Goal: Information Seeking & Learning: Find specific fact

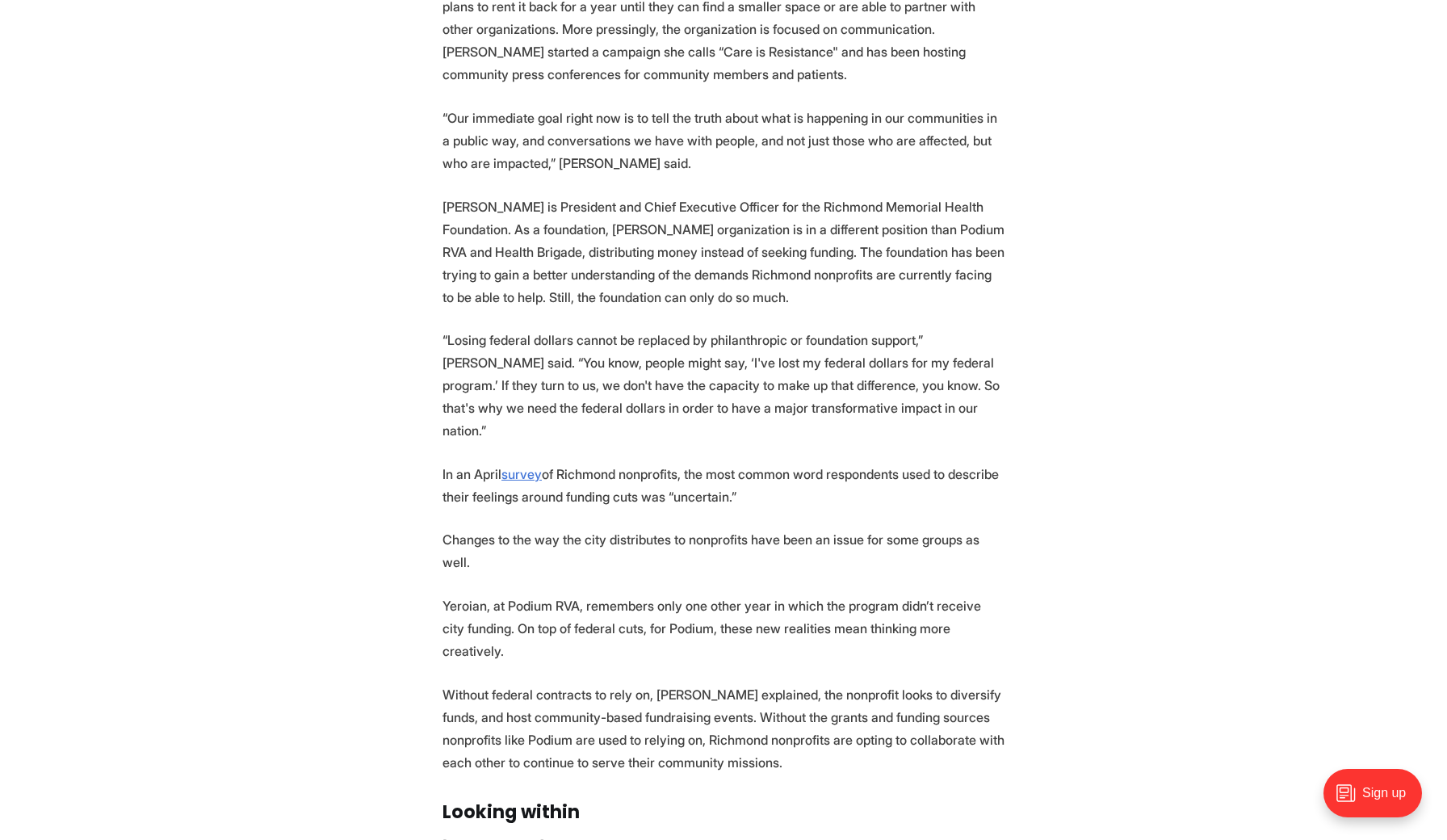
scroll to position [2279, 0]
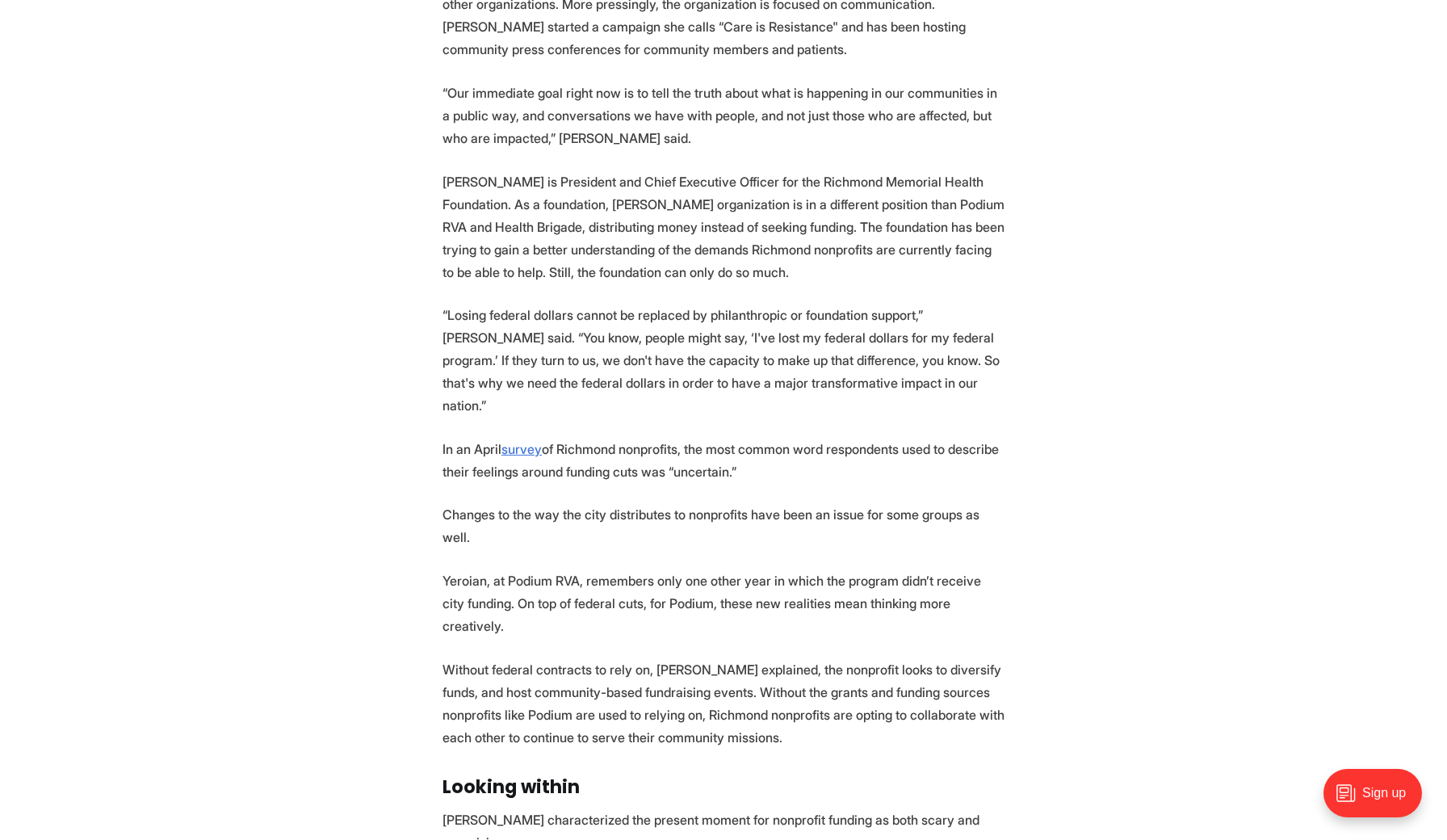
click at [498, 247] on p "[PERSON_NAME] is President and Chief Executive Officer for the Richmond Memoria…" at bounding box center [724, 226] width 562 height 113
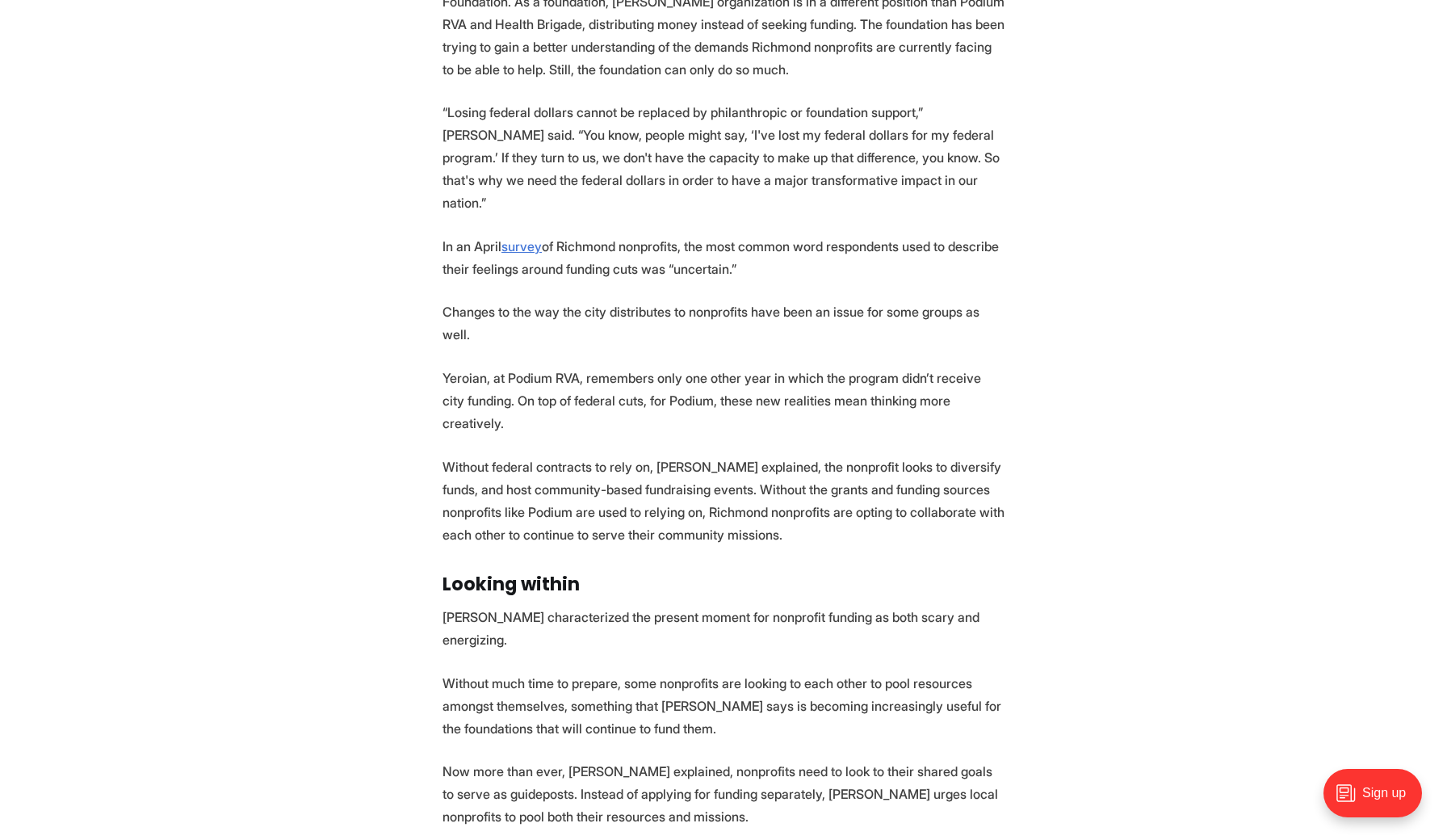
scroll to position [2459, 0]
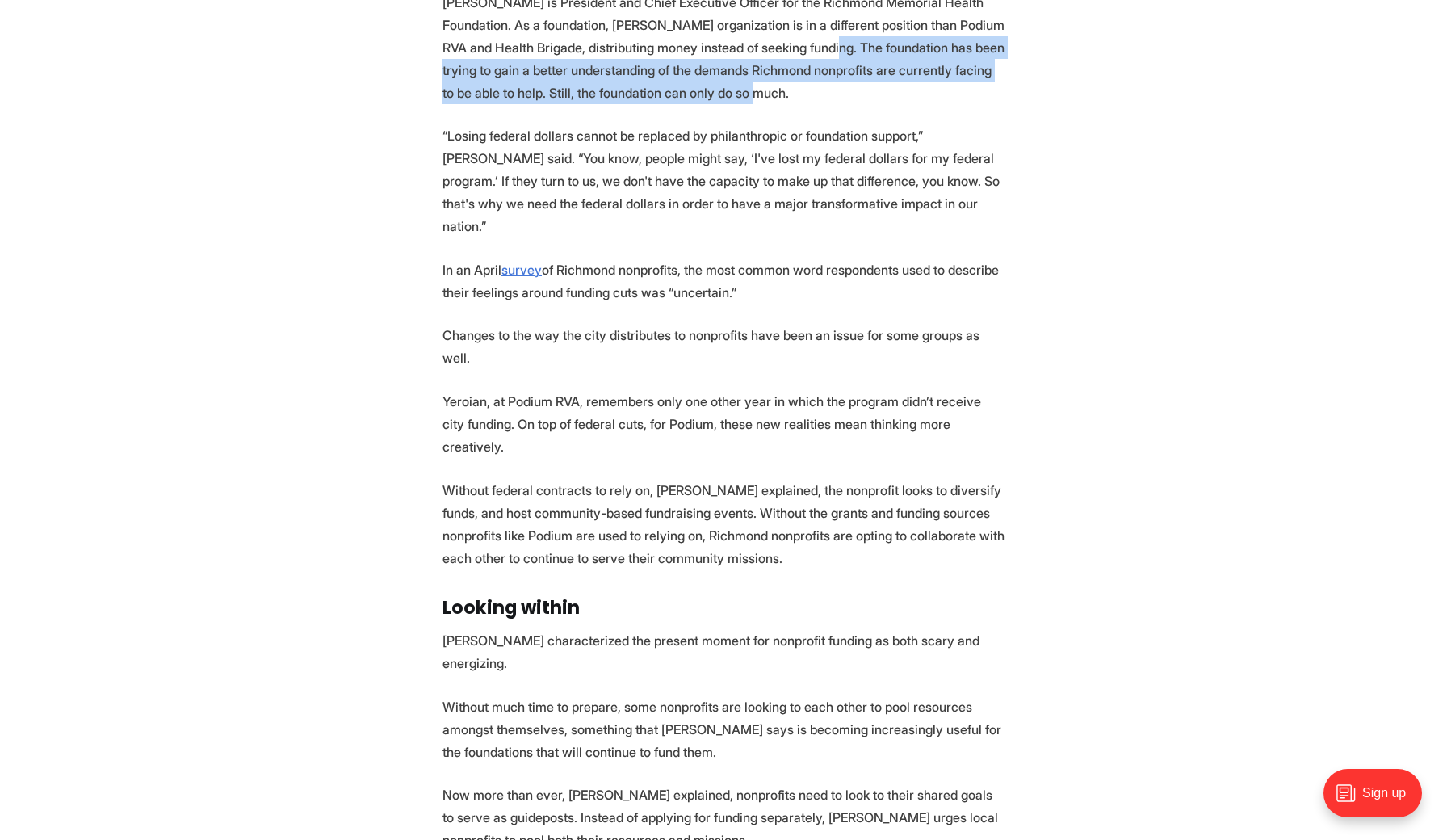
drag, startPoint x: 892, startPoint y: 86, endPoint x: 919, endPoint y: 118, distance: 41.9
click at [919, 104] on p "[PERSON_NAME] is President and Chief Executive Officer for the Richmond Memoria…" at bounding box center [724, 47] width 562 height 113
drag, startPoint x: 596, startPoint y: 82, endPoint x: 1057, endPoint y: 138, distance: 464.4
click at [1057, 138] on section "In the wake of large-scale federal funding cuts, Richmond nonprofits and founda…" at bounding box center [723, 45] width 1447 height 3718
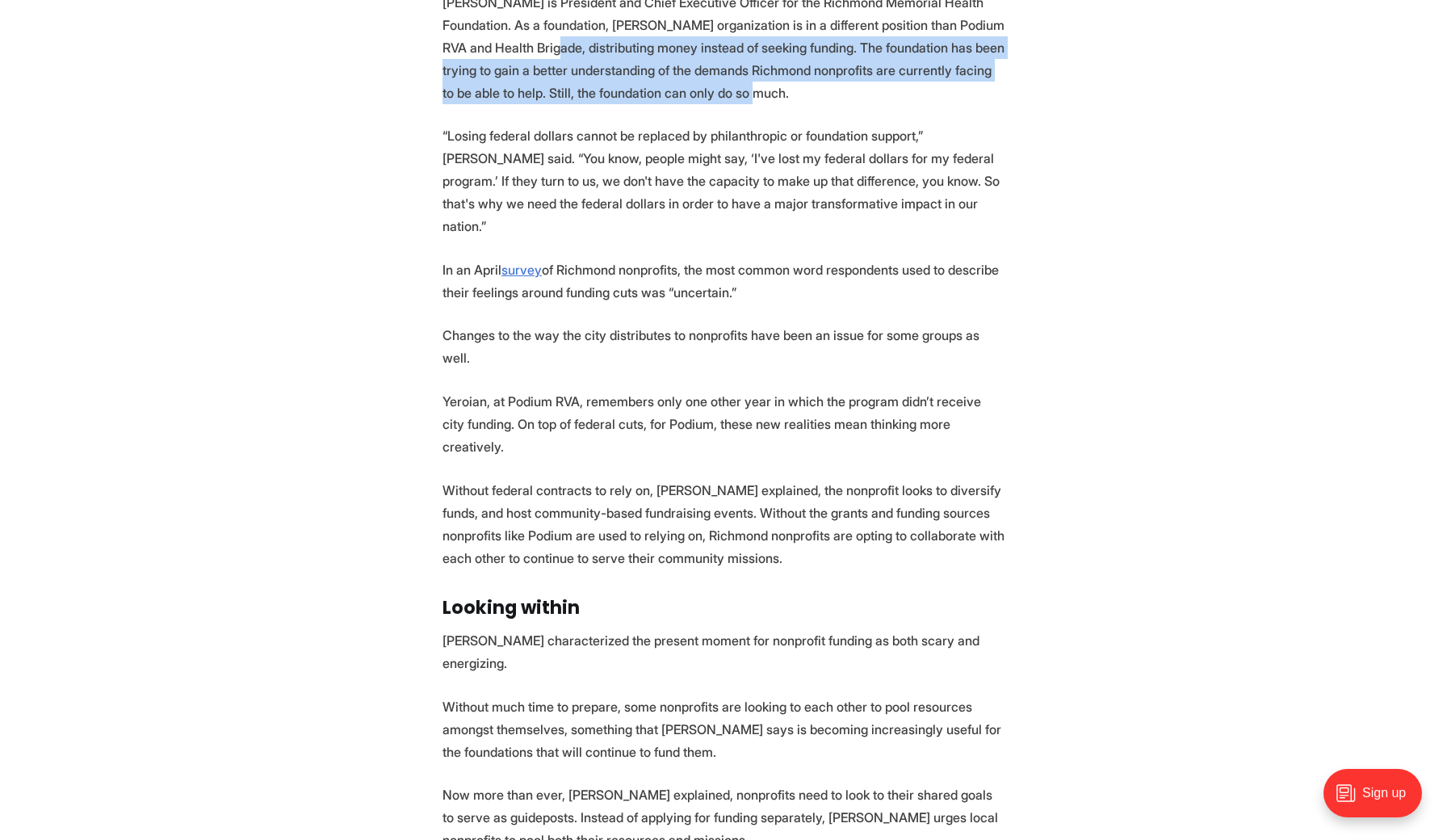
copy p "distributing money instead of seeking funding. The foundation has been trying t…"
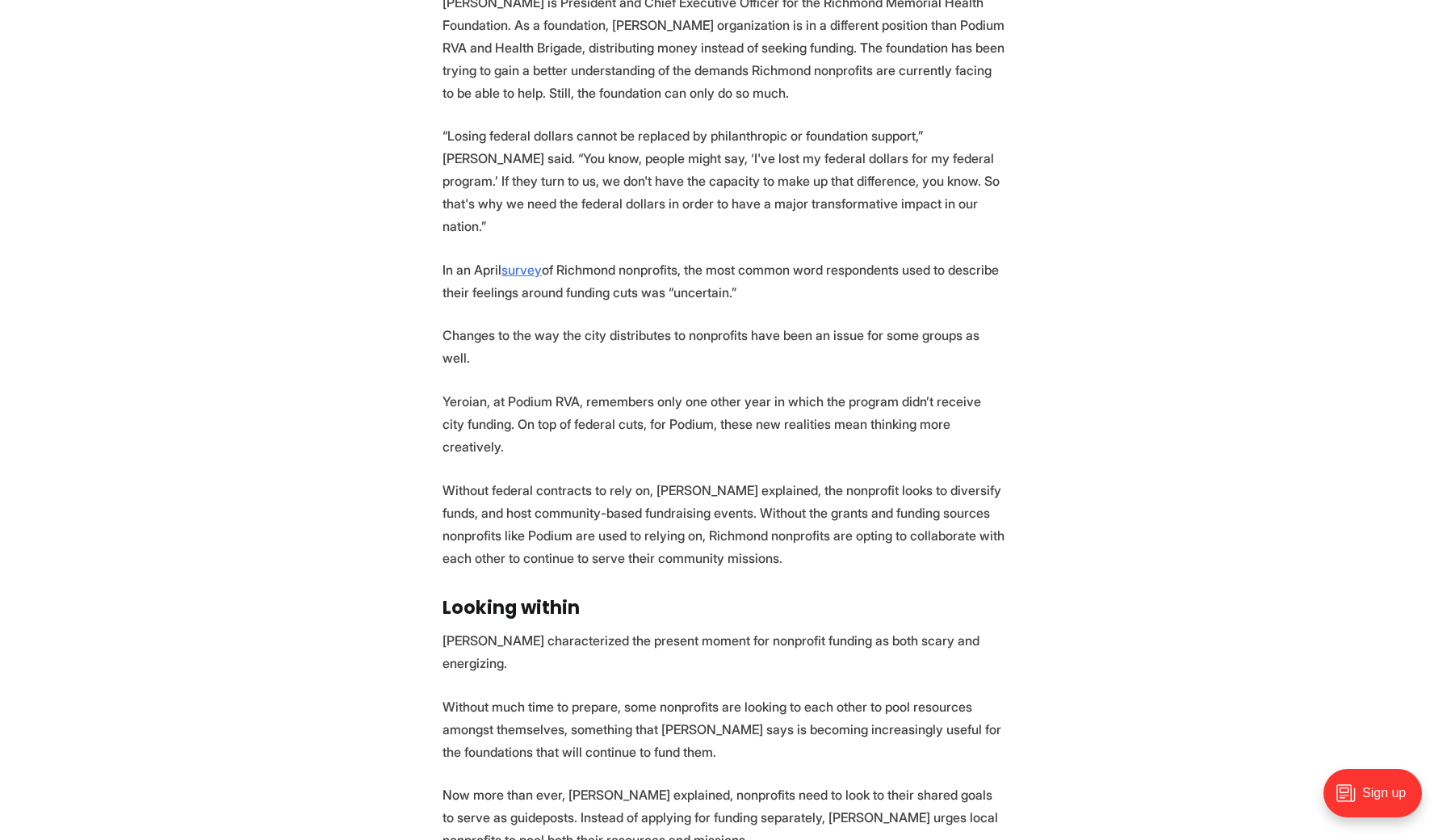
click at [458, 204] on p "“Losing federal dollars cannot be replaced by philanthropic or foundation suppo…" at bounding box center [724, 181] width 562 height 113
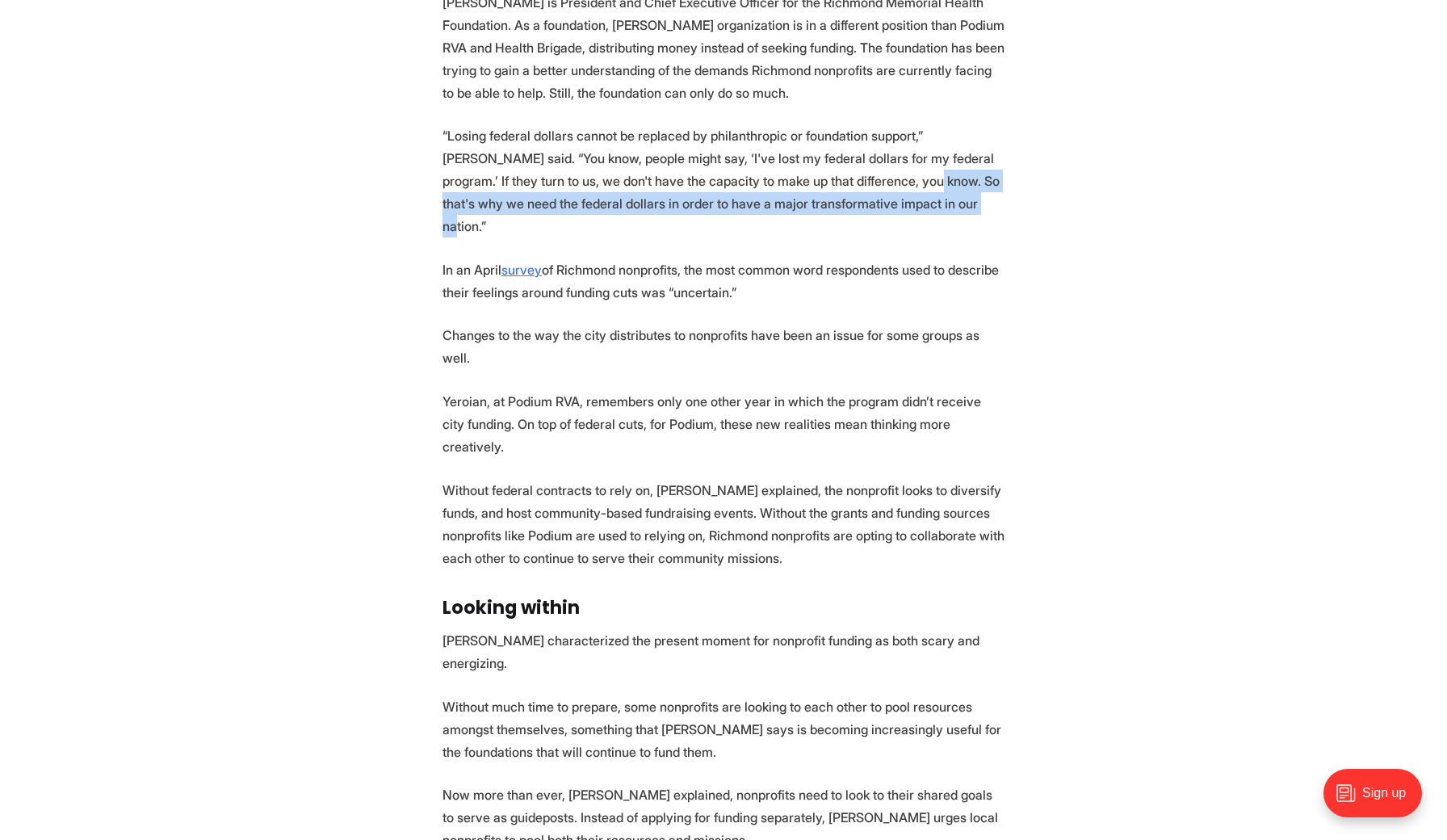
drag, startPoint x: 943, startPoint y: 218, endPoint x: 967, endPoint y: 255, distance: 44.1
click at [967, 237] on p "“Losing federal dollars cannot be replaced by philanthropic or foundation suppo…" at bounding box center [724, 181] width 562 height 113
click at [605, 237] on p "“Losing federal dollars cannot be replaced by philanthropic or foundation suppo…" at bounding box center [724, 181] width 562 height 113
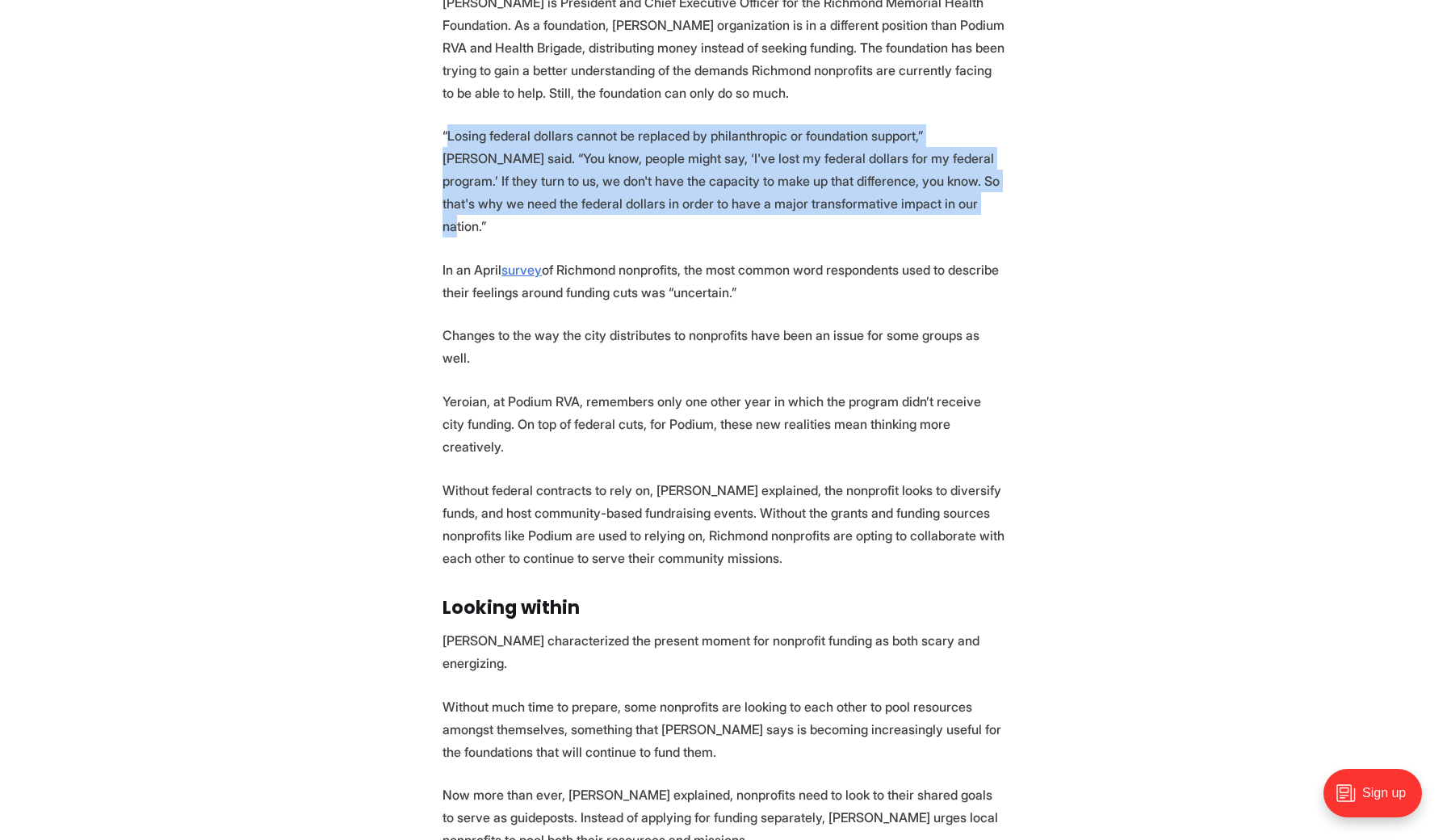
drag, startPoint x: 448, startPoint y: 167, endPoint x: 494, endPoint y: 254, distance: 98.4
click at [494, 237] on p "“Losing federal dollars cannot be replaced by philanthropic or foundation suppo…" at bounding box center [724, 181] width 562 height 113
copy p "Losing federal dollars cannot be replaced by philanthropic or foundation suppor…"
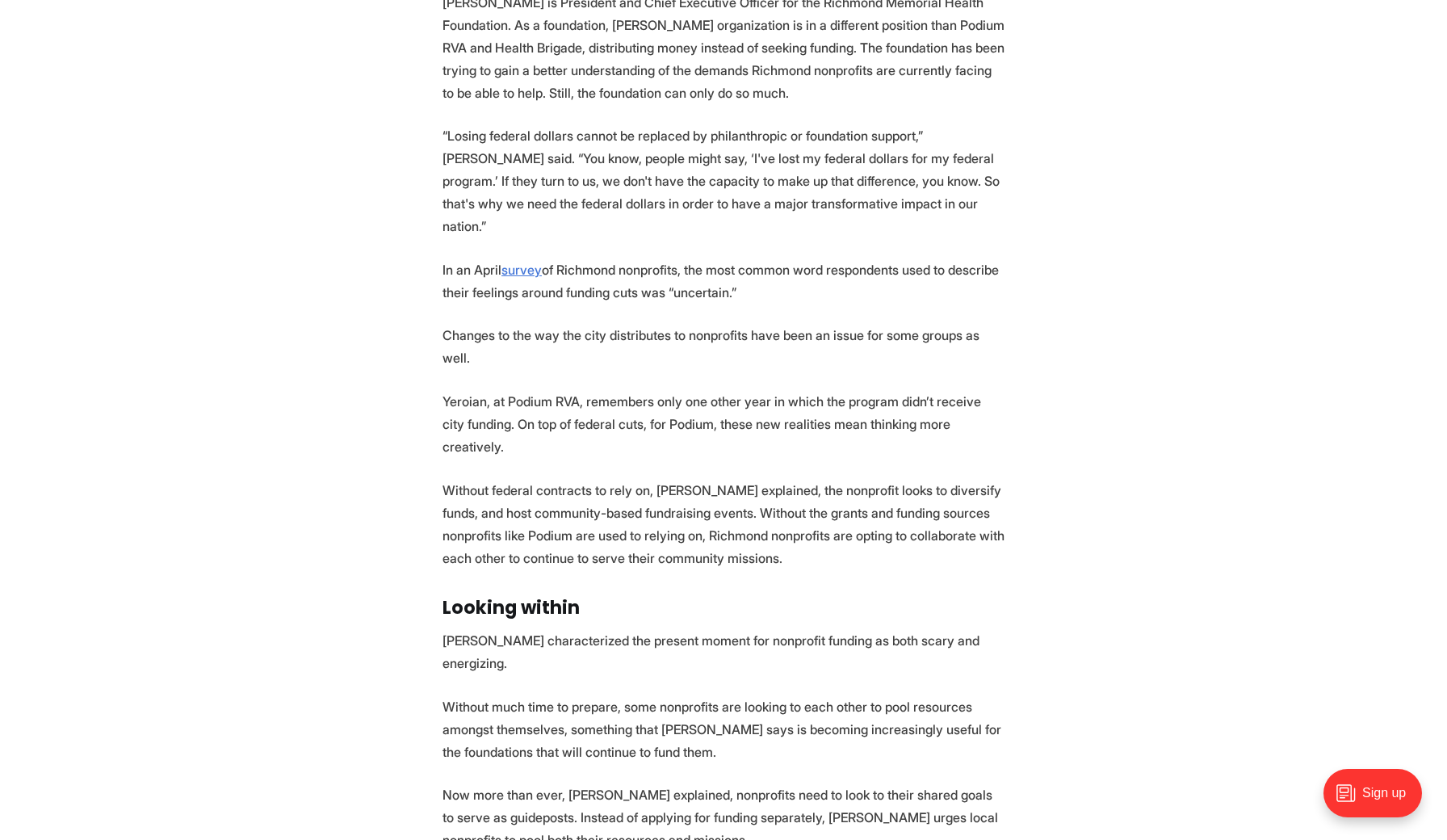
click at [644, 458] on p "Yeroian, at Podium RVA, remembers only one other year in which the program didn…" at bounding box center [724, 424] width 562 height 68
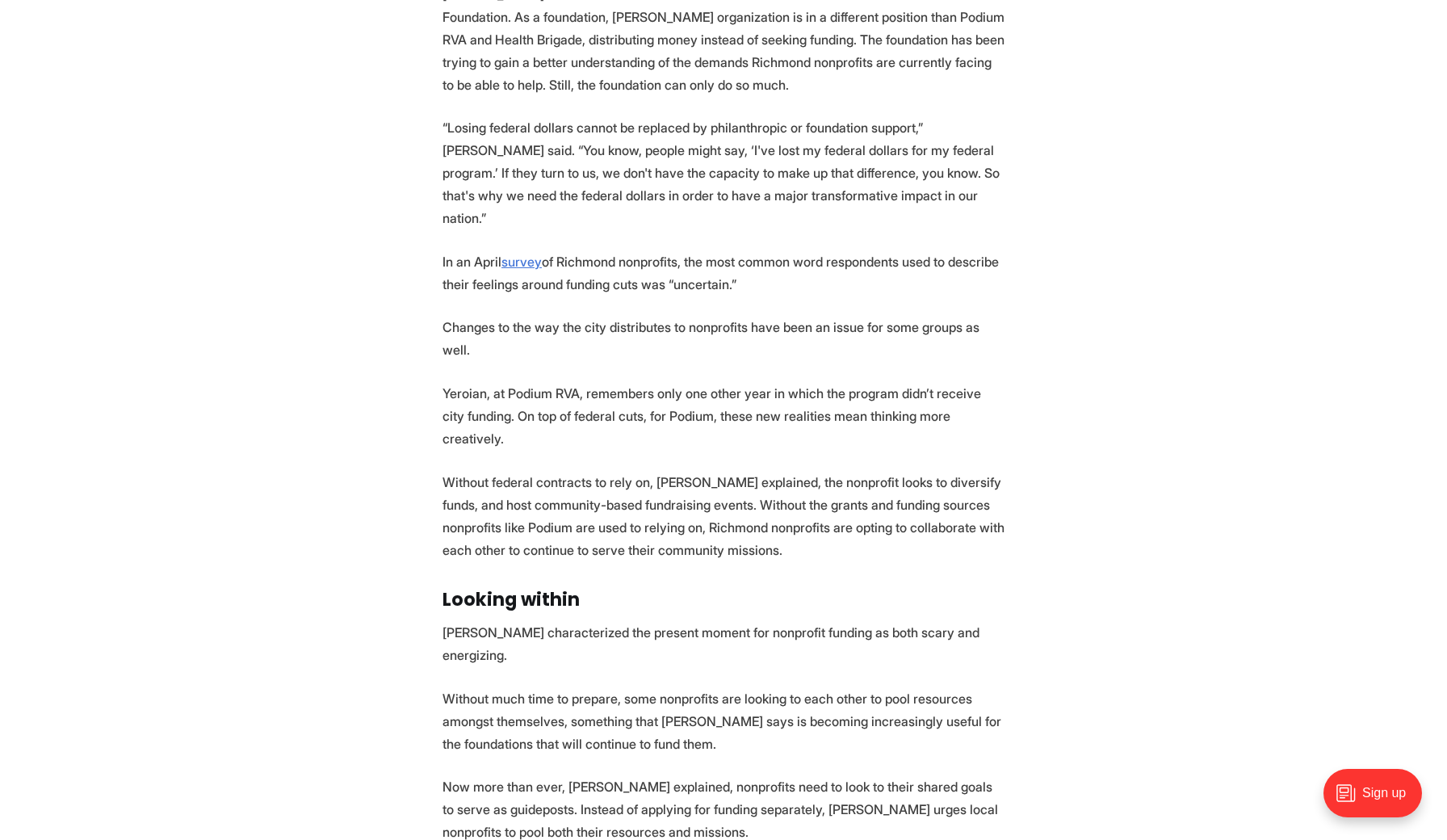
scroll to position [2467, 0]
drag, startPoint x: 831, startPoint y: 23, endPoint x: 514, endPoint y: 41, distance: 317.5
click at [514, 41] on p "[PERSON_NAME] is President and Chief Executive Officer for the Richmond Memoria…" at bounding box center [724, 39] width 562 height 113
copy p "Richmond Memorial Health Foundation."
click at [924, 200] on p "“Losing federal dollars cannot be replaced by philanthropic or foundation suppo…" at bounding box center [724, 172] width 562 height 113
